Goal: Task Accomplishment & Management: Use online tool/utility

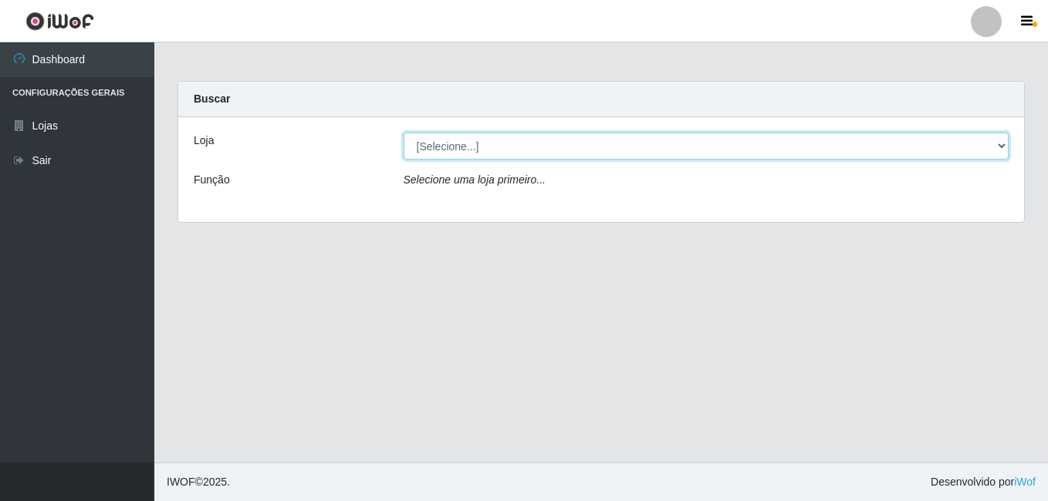
click at [453, 154] on select "[Selecione...] Ajubá Mercado" at bounding box center [706, 146] width 606 height 27
select select "402"
click at [403, 133] on select "[Selecione...] Ajubá Mercado" at bounding box center [706, 146] width 606 height 27
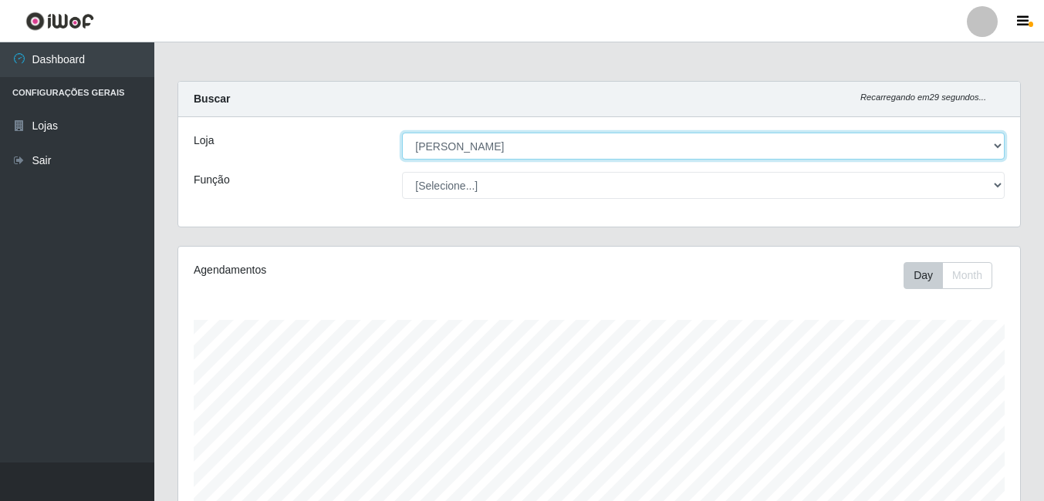
scroll to position [320, 842]
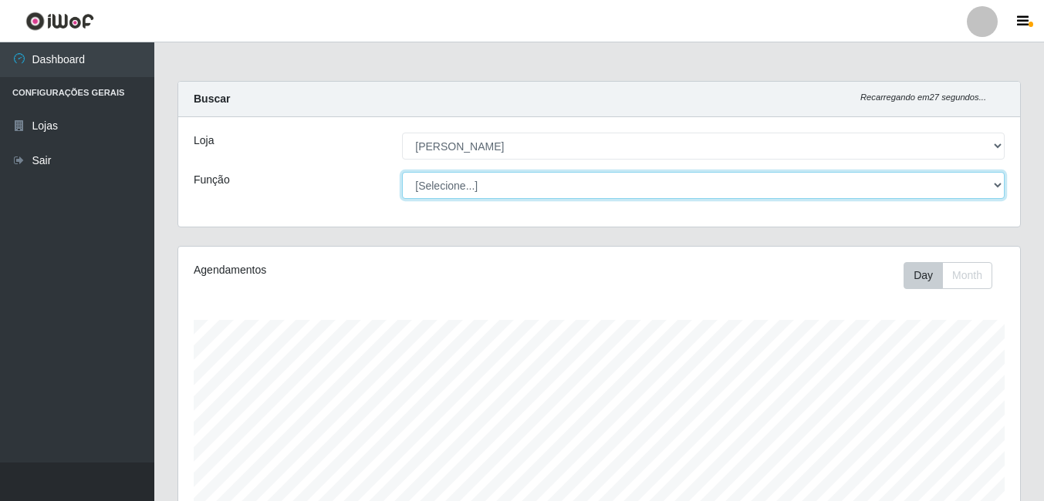
click at [486, 186] on select "[Selecione...] ASG ASG + ASG ++ Balconista de Açougue Balconista de Açougue + B…" at bounding box center [703, 185] width 602 height 27
click at [471, 187] on select "[Selecione...] ASG ASG + ASG ++ Balconista de Açougue Balconista de Açougue + B…" at bounding box center [703, 185] width 602 height 27
click at [500, 187] on select "[Selecione...] ASG ASG + ASG ++ Balconista de Açougue Balconista de Açougue + B…" at bounding box center [703, 185] width 602 height 27
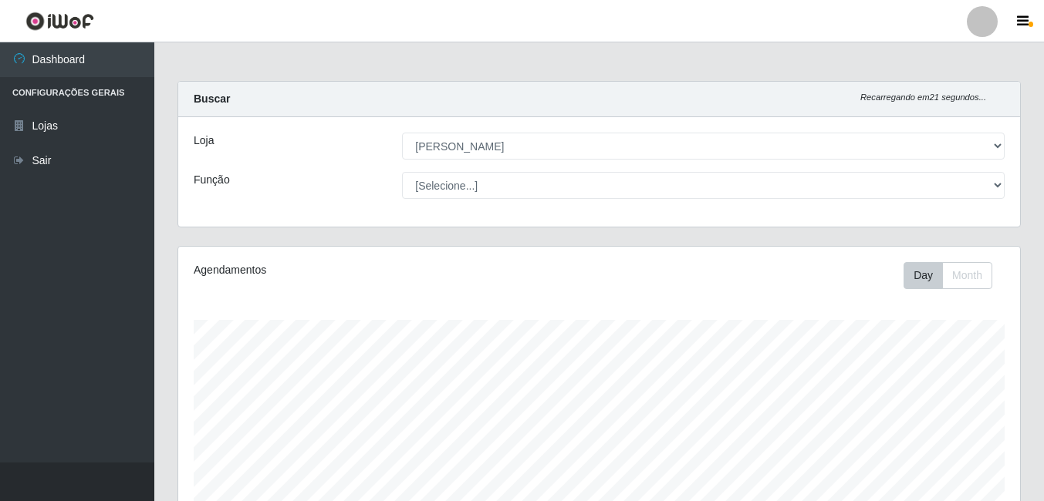
click at [37, 288] on ul "Dashboard Configurações Gerais Lojas Sair" at bounding box center [77, 252] width 154 height 420
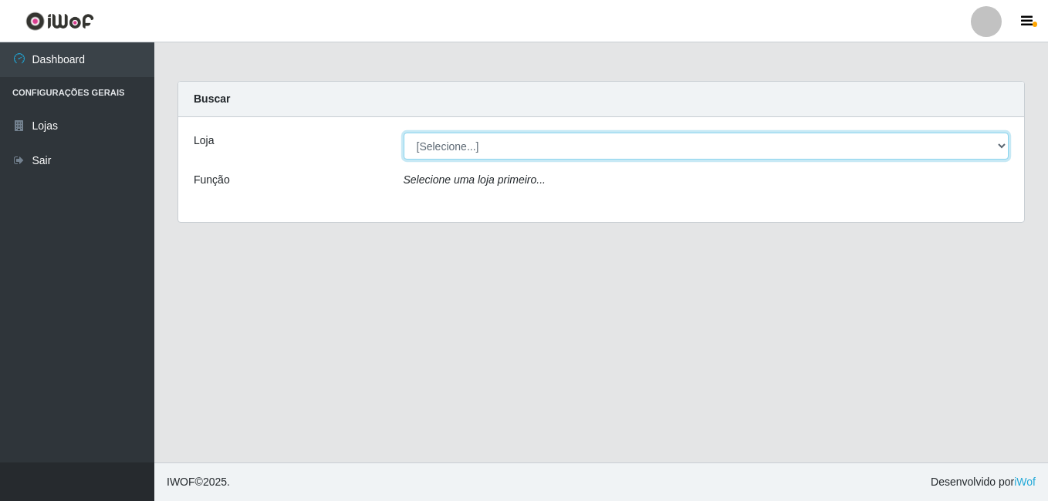
click at [511, 146] on select "[Selecione...] Ajubá Mercado" at bounding box center [706, 146] width 606 height 27
select select "402"
click at [403, 133] on select "[Selecione...] Ajubá Mercado" at bounding box center [706, 146] width 606 height 27
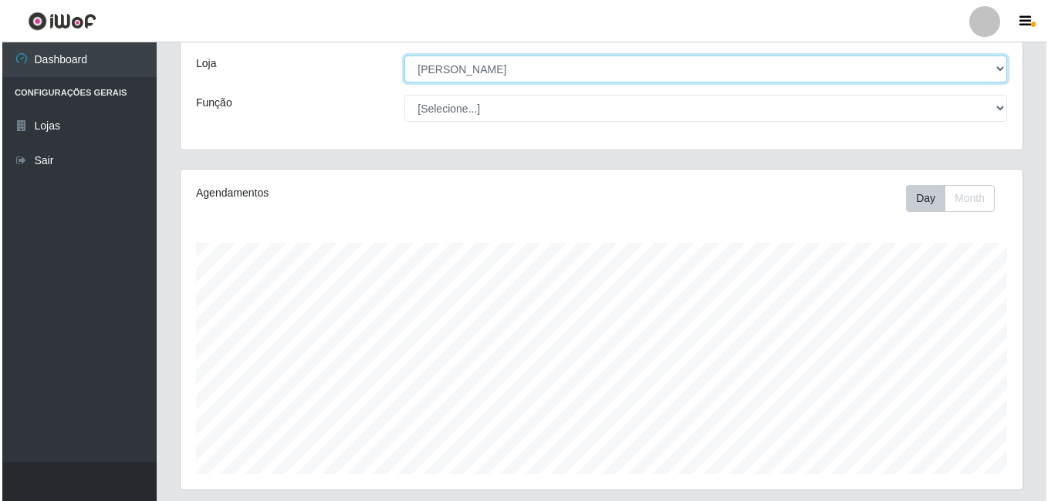
scroll to position [409, 0]
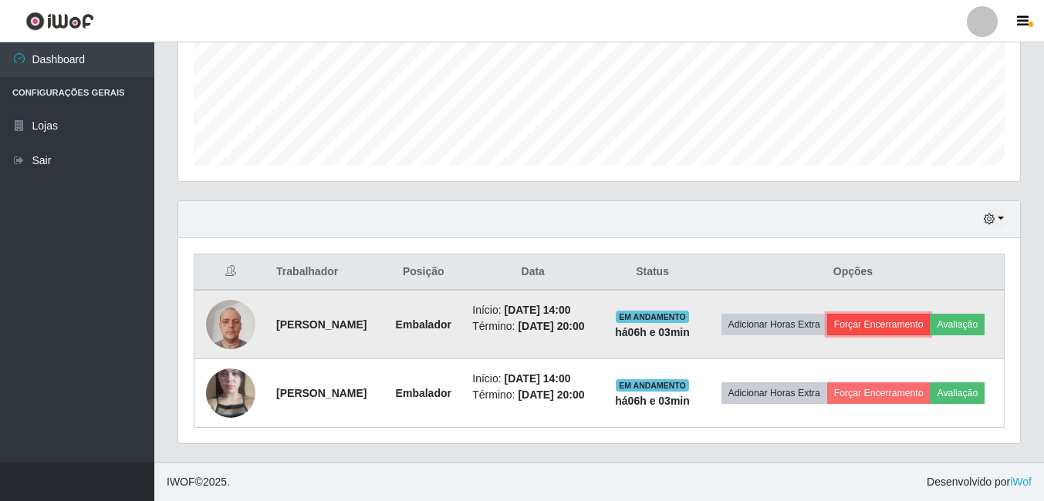
click at [930, 314] on button "Forçar Encerramento" at bounding box center [878, 325] width 103 height 22
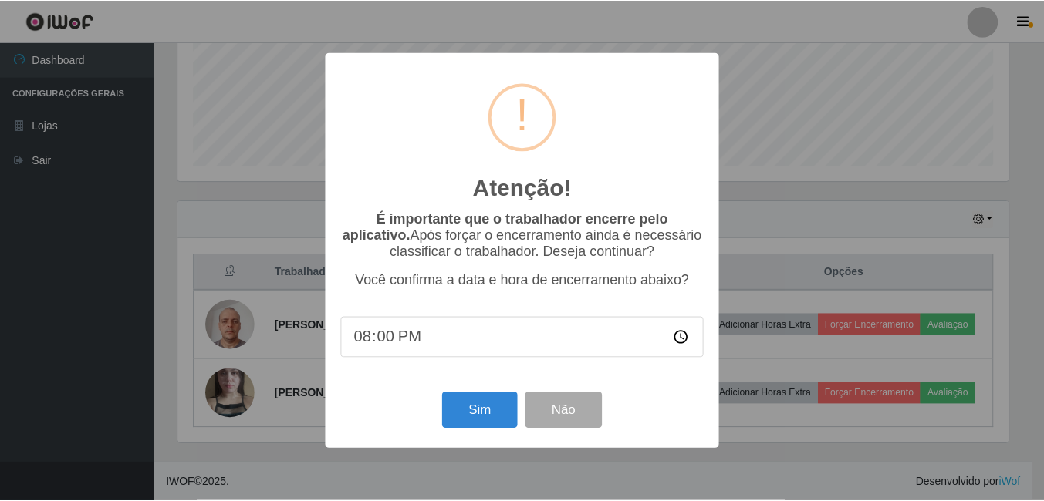
scroll to position [320, 834]
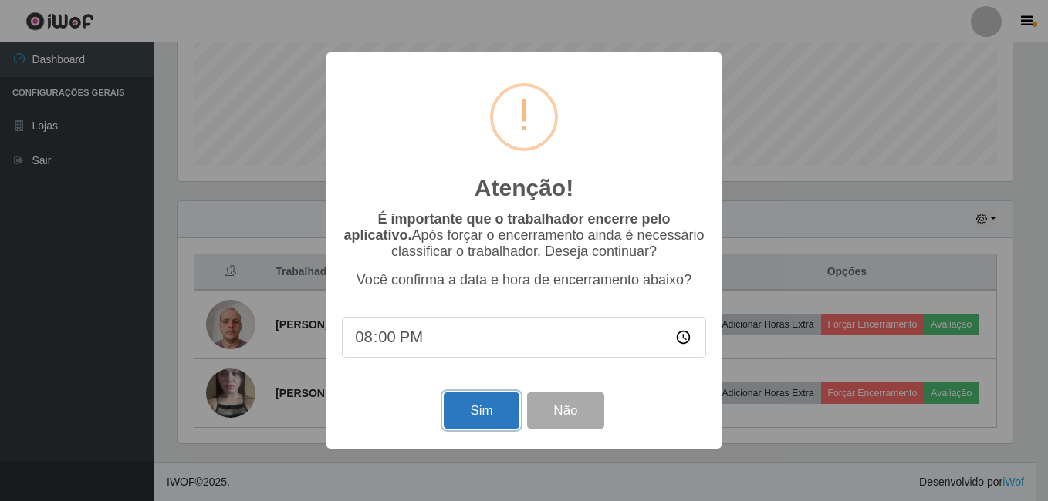
click at [494, 412] on button "Sim" at bounding box center [481, 411] width 75 height 36
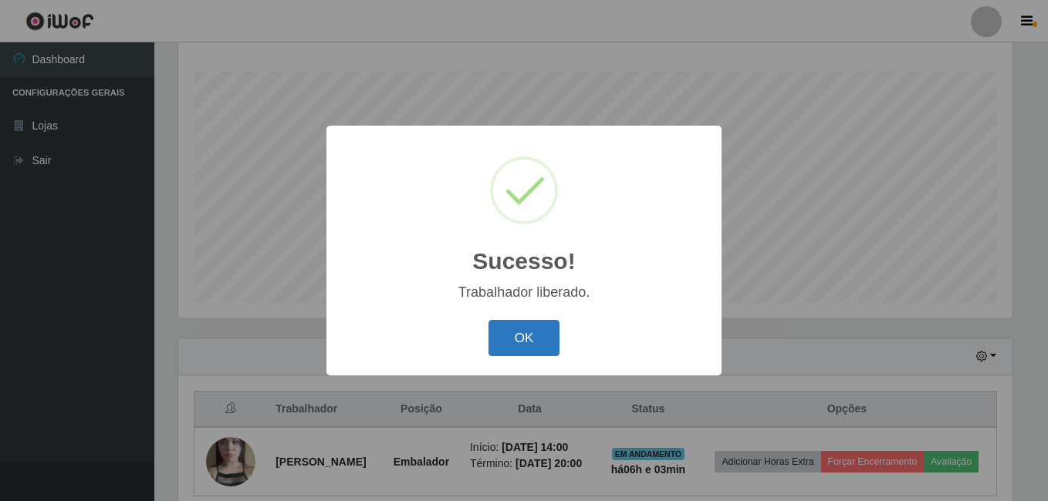
click at [513, 335] on button "OK" at bounding box center [524, 338] width 72 height 36
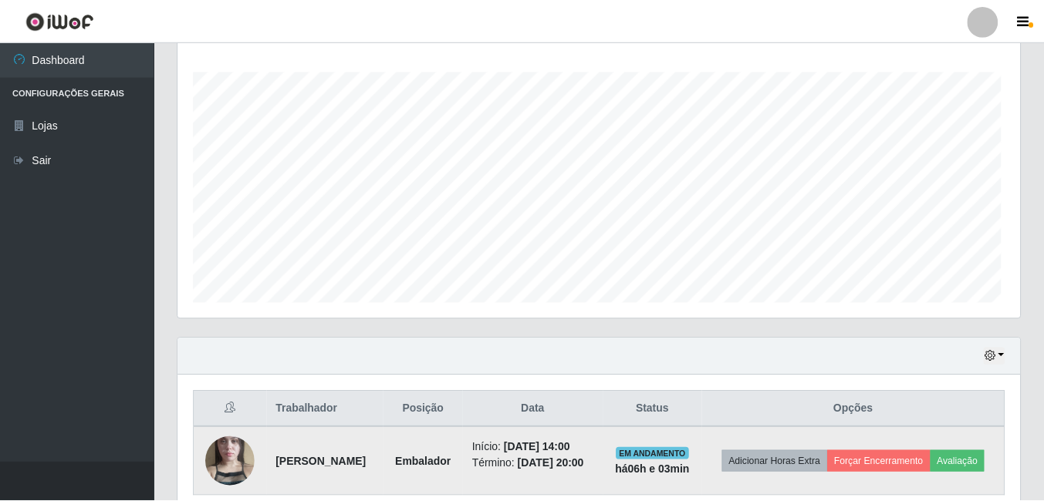
scroll to position [320, 842]
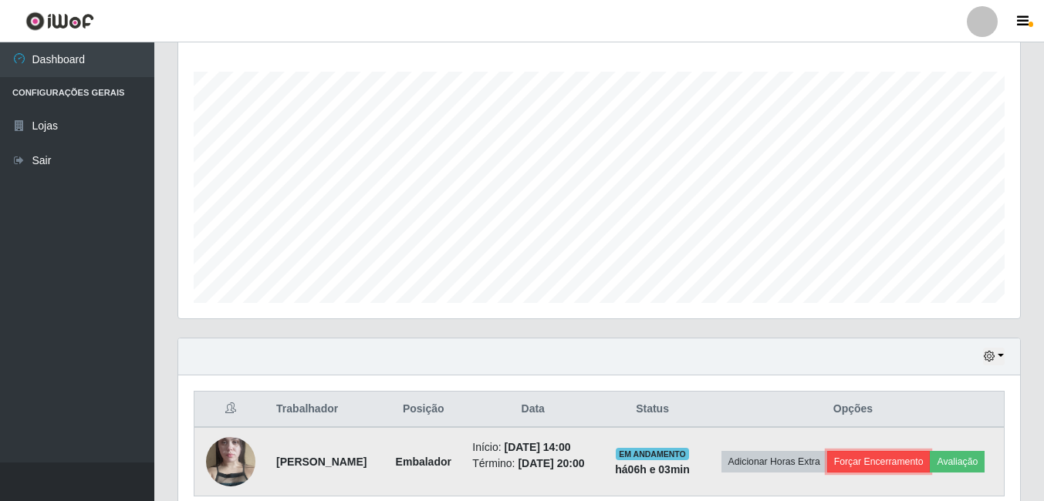
click at [930, 453] on button "Forçar Encerramento" at bounding box center [878, 462] width 103 height 22
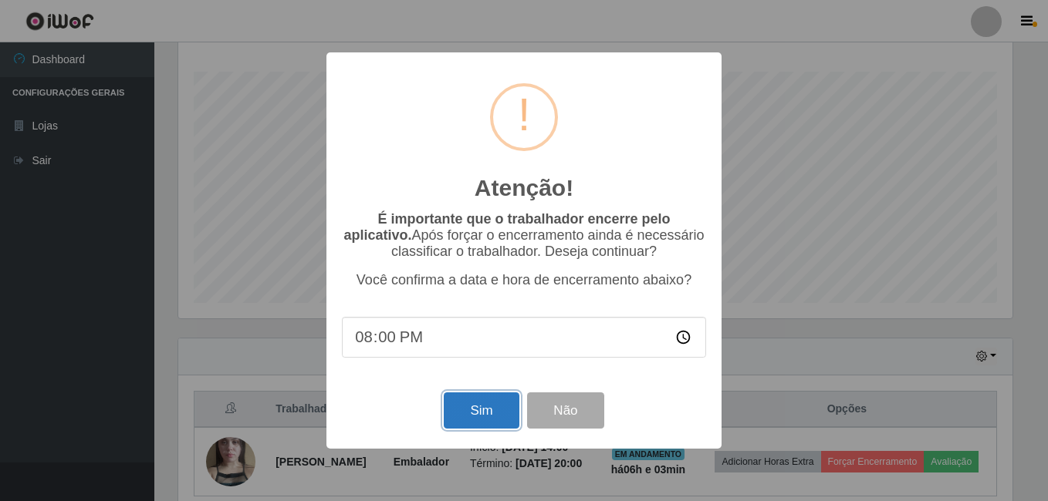
click at [476, 423] on button "Sim" at bounding box center [481, 411] width 75 height 36
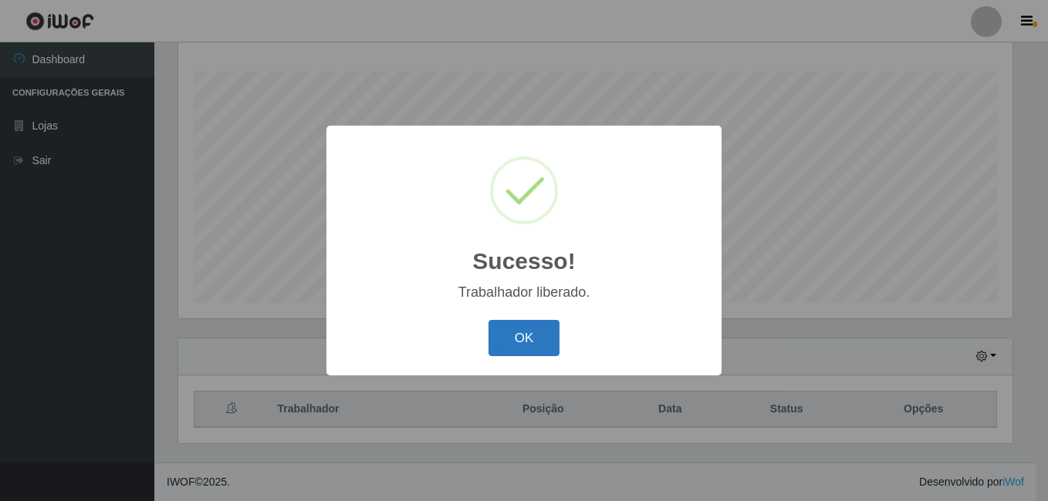
click at [529, 343] on button "OK" at bounding box center [524, 338] width 72 height 36
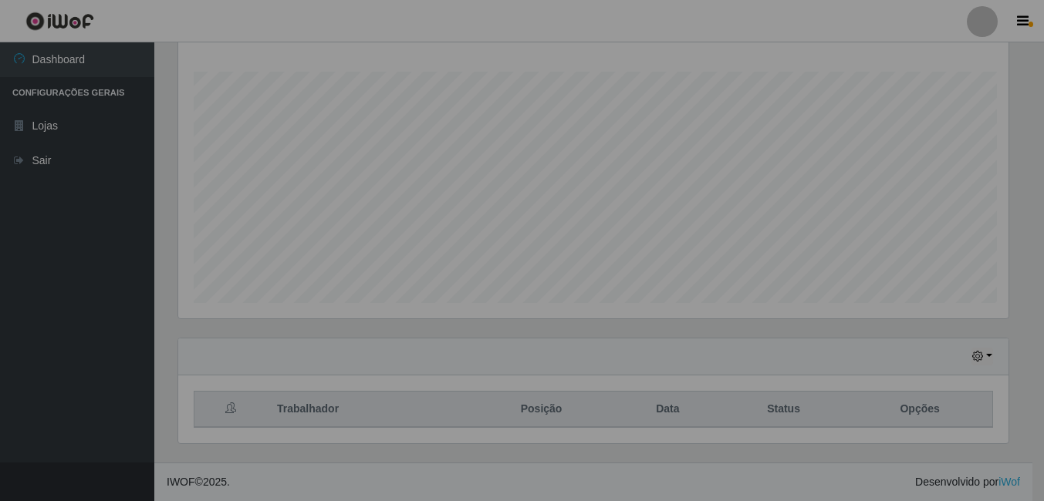
scroll to position [320, 842]
